Goal: Transaction & Acquisition: Purchase product/service

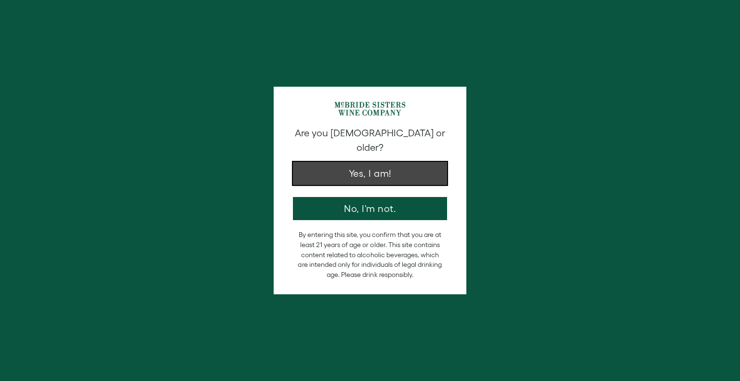
drag, startPoint x: 0, startPoint y: 0, endPoint x: 364, endPoint y: 158, distance: 397.0
click at [364, 162] on button "Yes, I am!" at bounding box center [370, 173] width 154 height 23
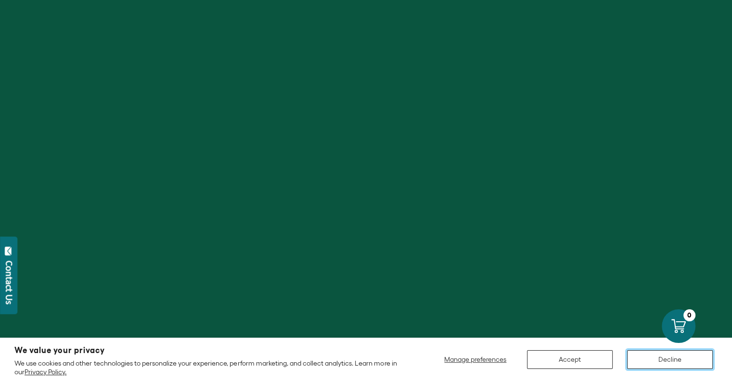
click at [636, 355] on button "Decline" at bounding box center [670, 359] width 86 height 19
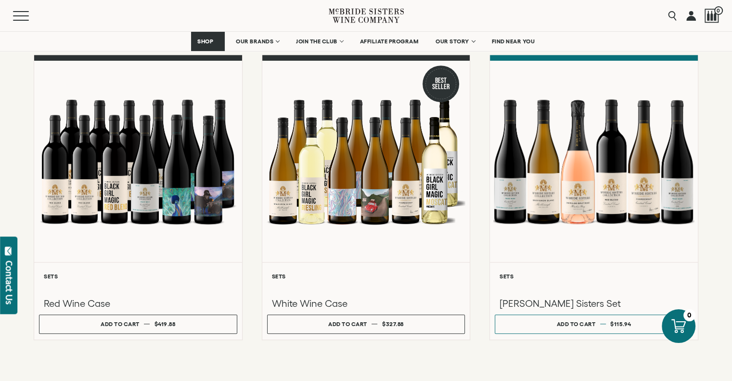
scroll to position [735, 0]
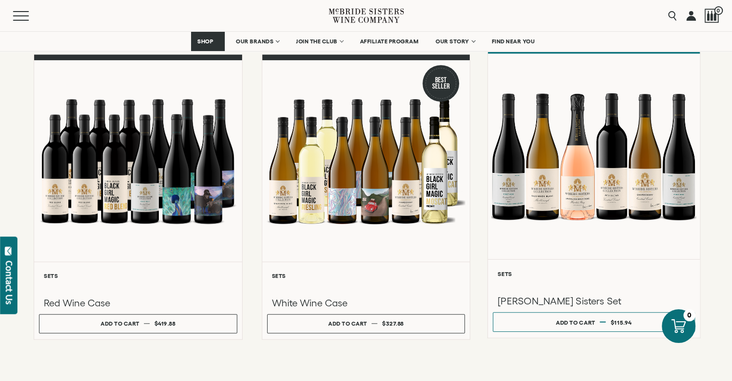
click at [582, 186] on div at bounding box center [594, 156] width 212 height 205
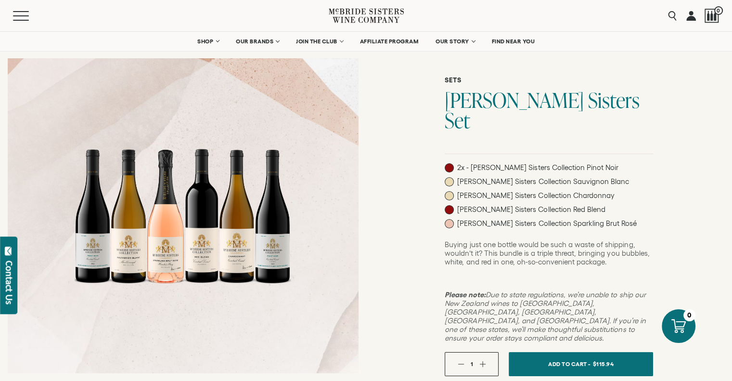
scroll to position [51, 0]
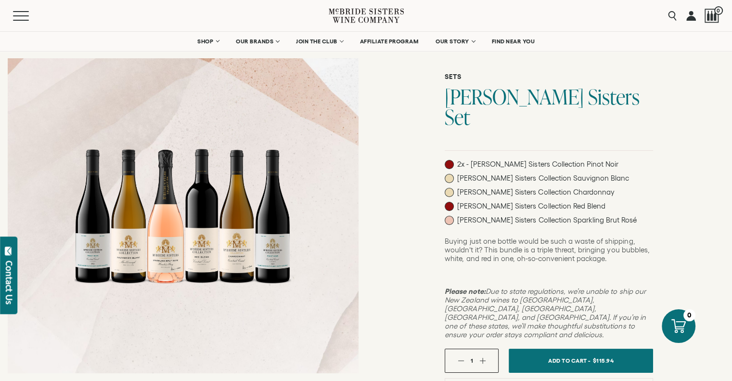
click at [674, 271] on div "Sets [PERSON_NAME] Sisters Set 2x - [PERSON_NAME] Sisters Collection Pinot Noir…" at bounding box center [549, 284] width 366 height 513
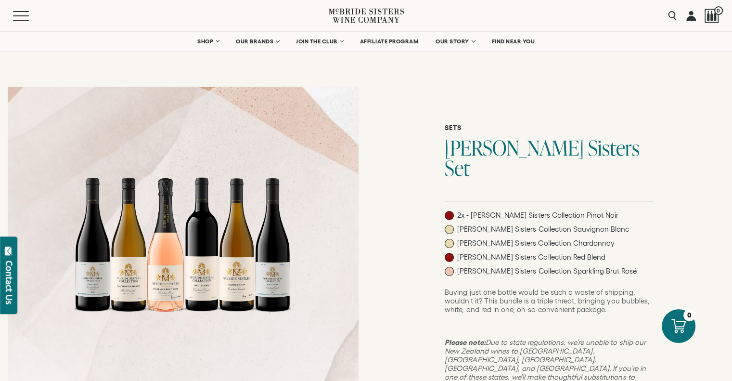
scroll to position [0, 0]
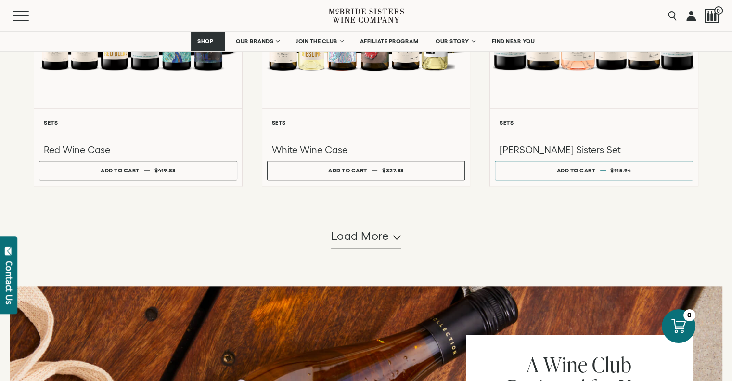
scroll to position [885, 0]
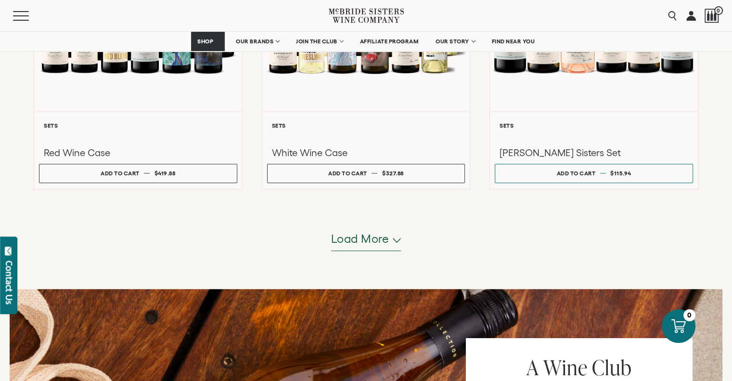
click at [397, 242] on button "Load more" at bounding box center [366, 239] width 70 height 23
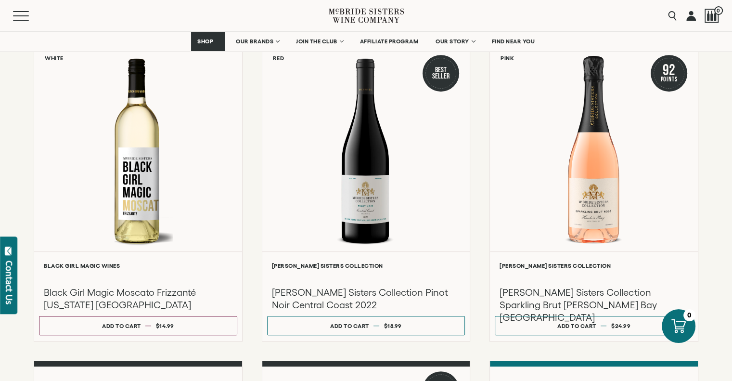
scroll to position [423, 0]
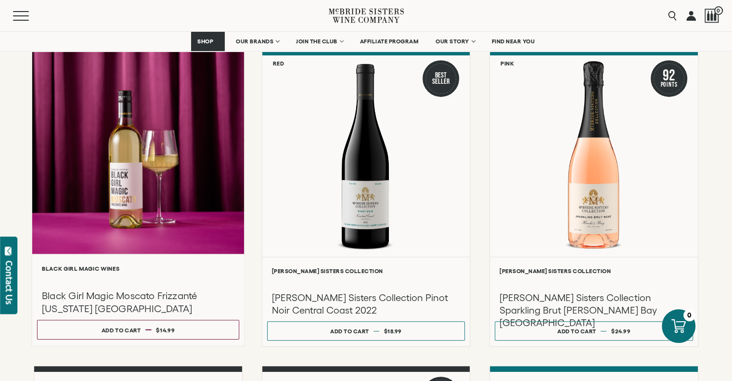
click at [146, 196] on div at bounding box center [138, 151] width 212 height 205
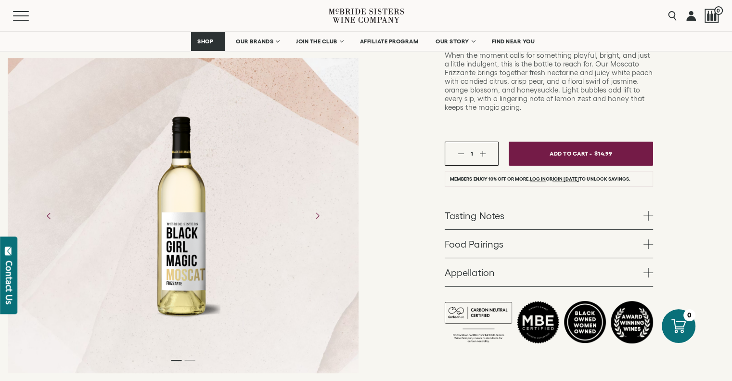
scroll to position [241, 0]
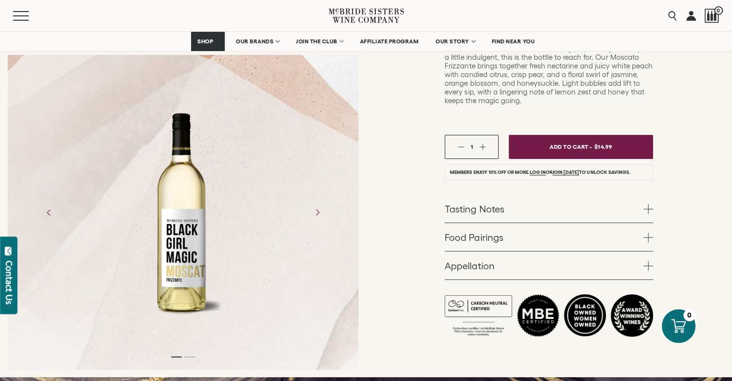
click at [650, 233] on span at bounding box center [649, 238] width 10 height 10
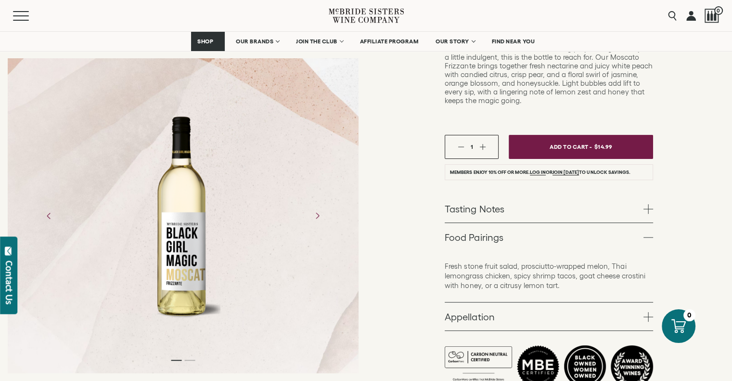
click at [650, 233] on span at bounding box center [649, 238] width 10 height 10
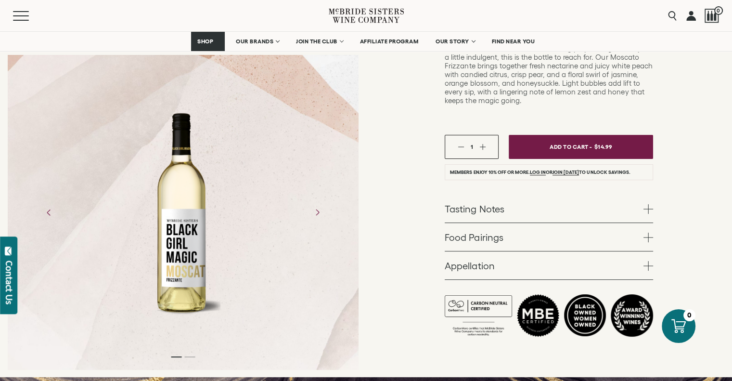
click at [650, 261] on span at bounding box center [649, 266] width 10 height 10
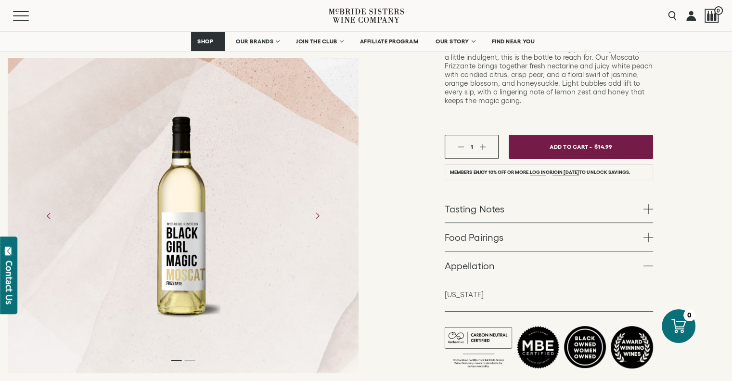
click at [650, 261] on span at bounding box center [649, 266] width 10 height 10
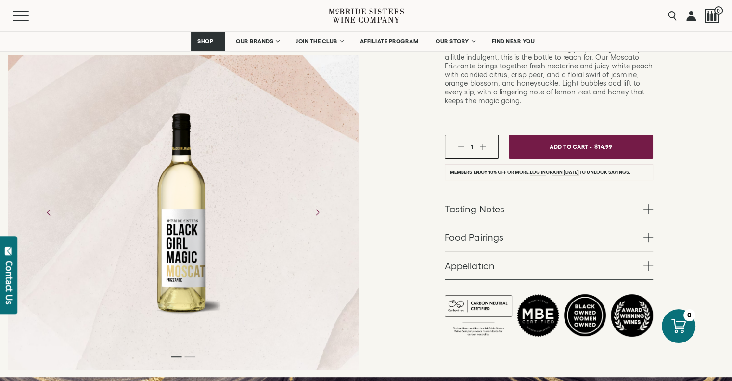
click at [651, 204] on span at bounding box center [649, 209] width 10 height 10
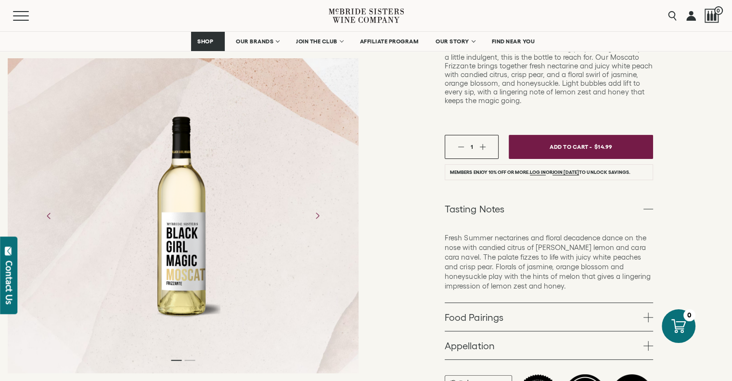
click at [651, 204] on span at bounding box center [649, 209] width 10 height 10
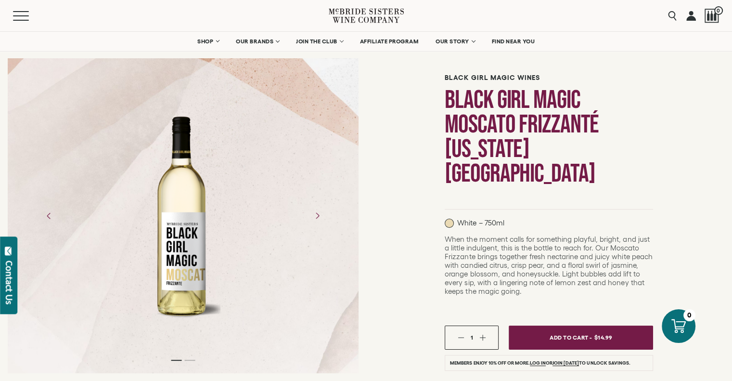
scroll to position [0, 0]
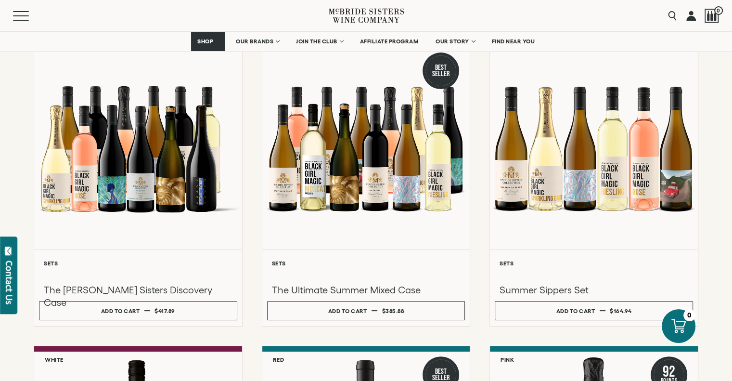
scroll to position [152, 0]
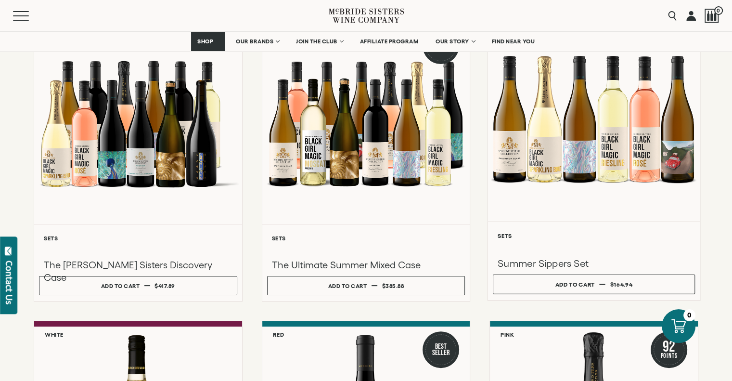
click at [592, 166] on div at bounding box center [594, 118] width 212 height 205
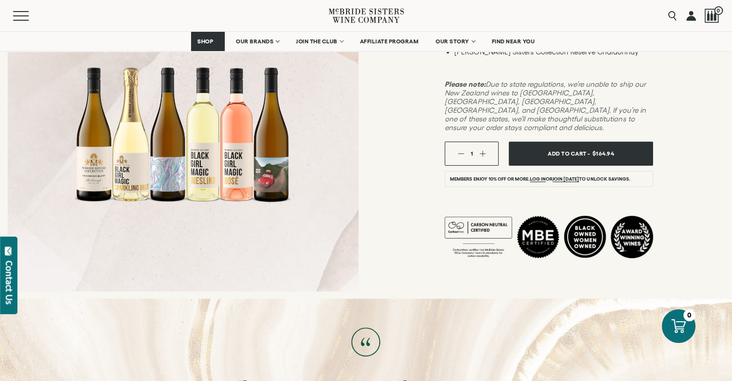
scroll to position [243, 0]
